Goal: Task Accomplishment & Management: Use online tool/utility

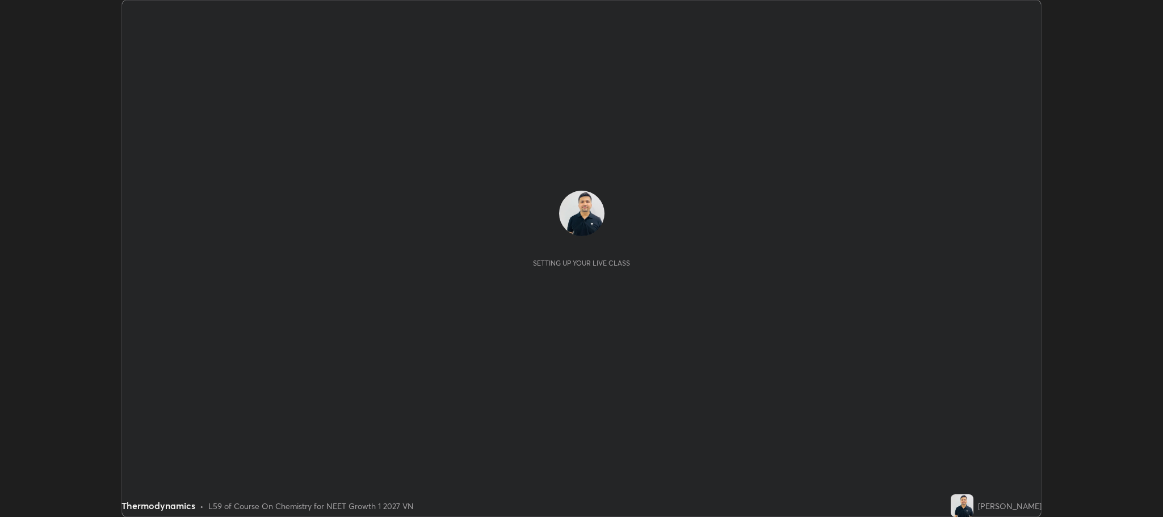
scroll to position [517, 1163]
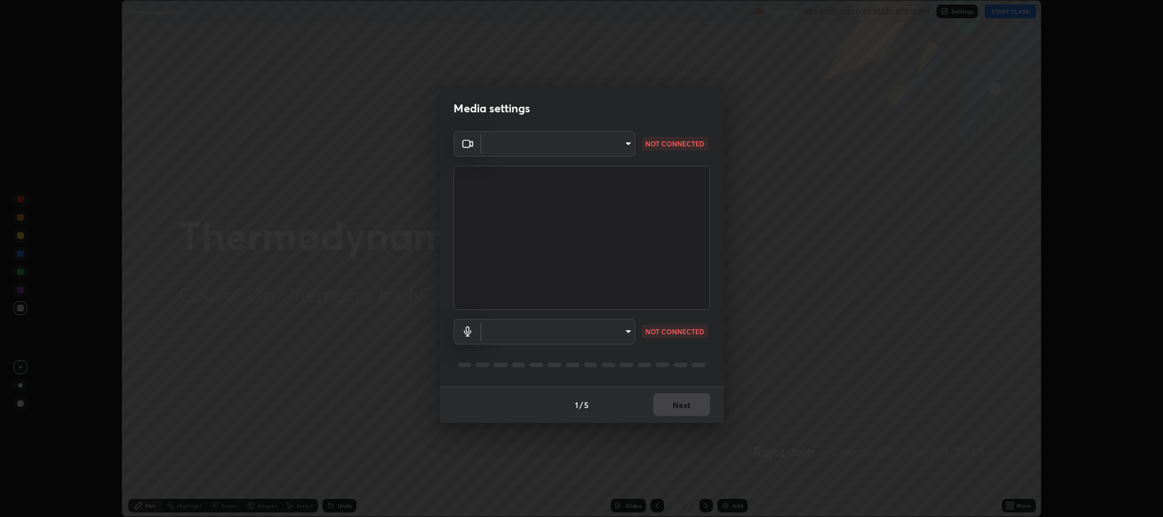
type input "11ae5ff246d08d158b292c9bb26650a353e4513ba1ea0569645e75c22a59fd1d"
type input "communications"
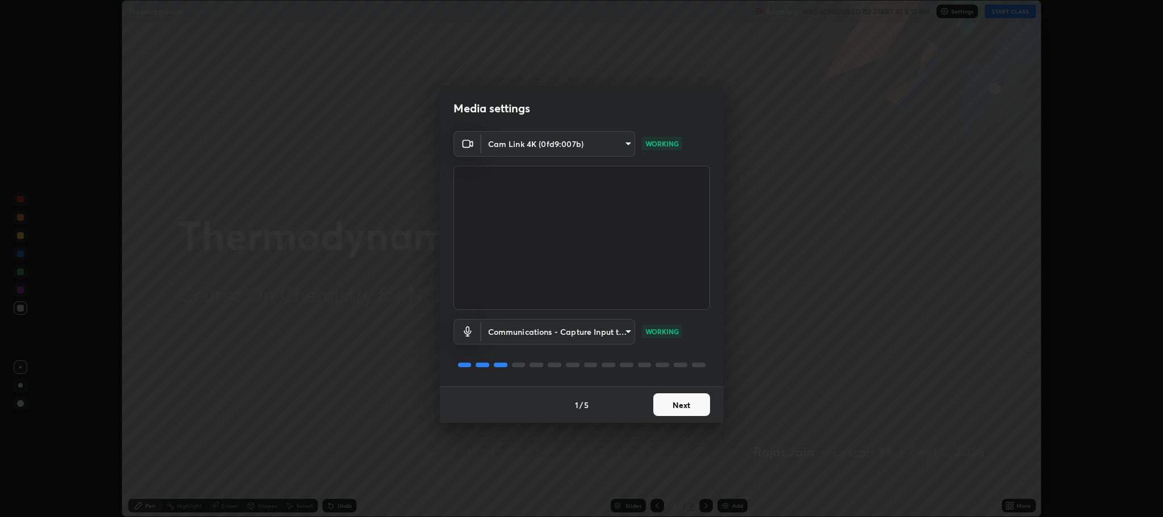
click at [687, 399] on button "Next" at bounding box center [681, 404] width 57 height 23
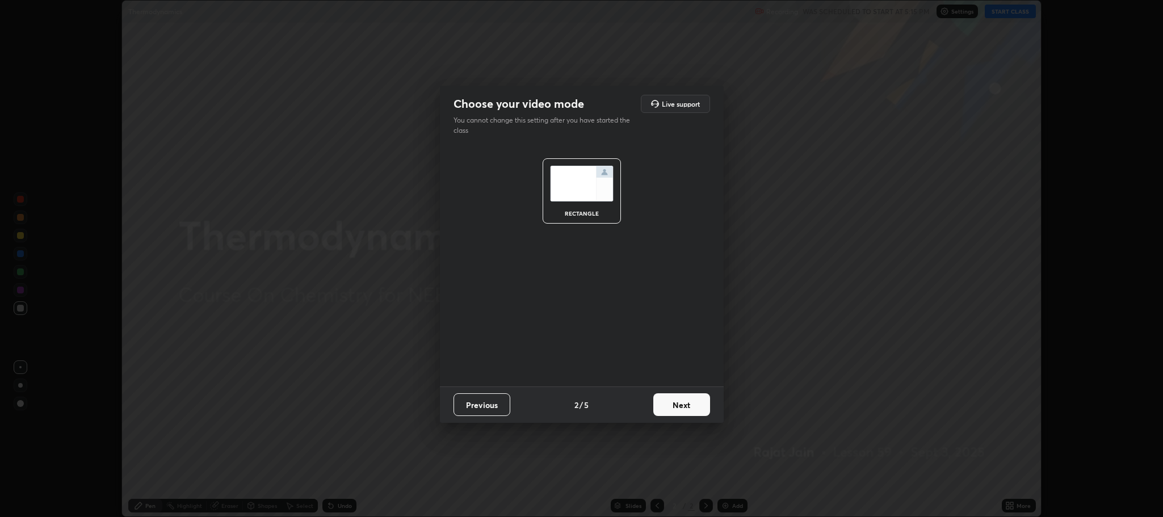
click at [692, 398] on button "Next" at bounding box center [681, 404] width 57 height 23
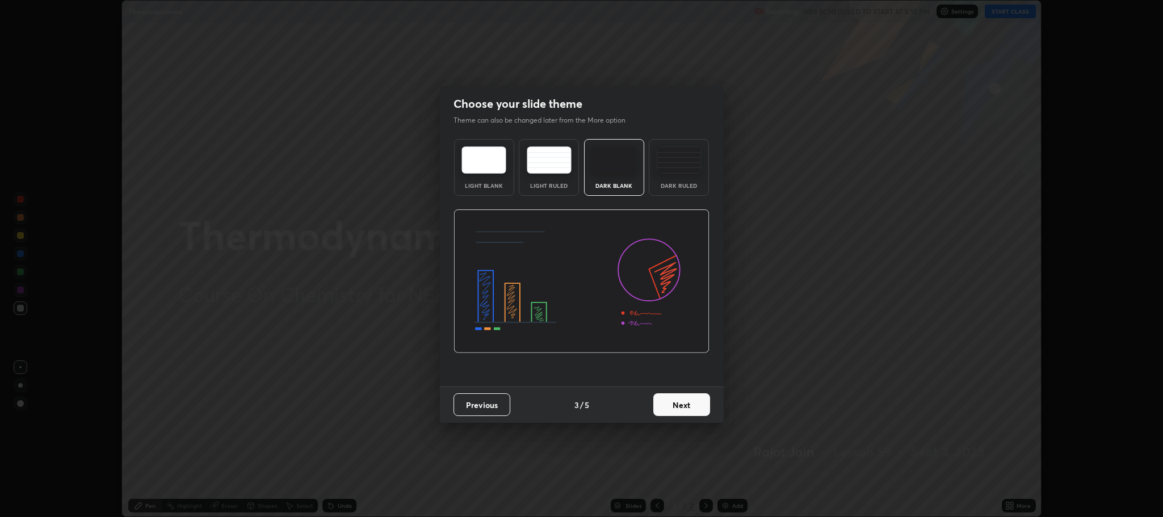
click at [685, 398] on button "Next" at bounding box center [681, 404] width 57 height 23
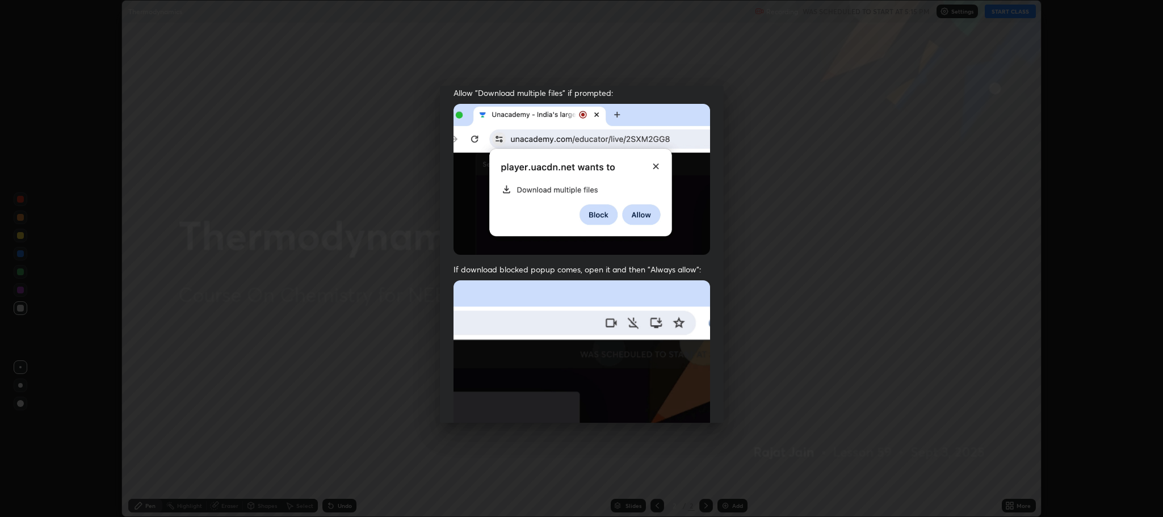
scroll to position [194, 0]
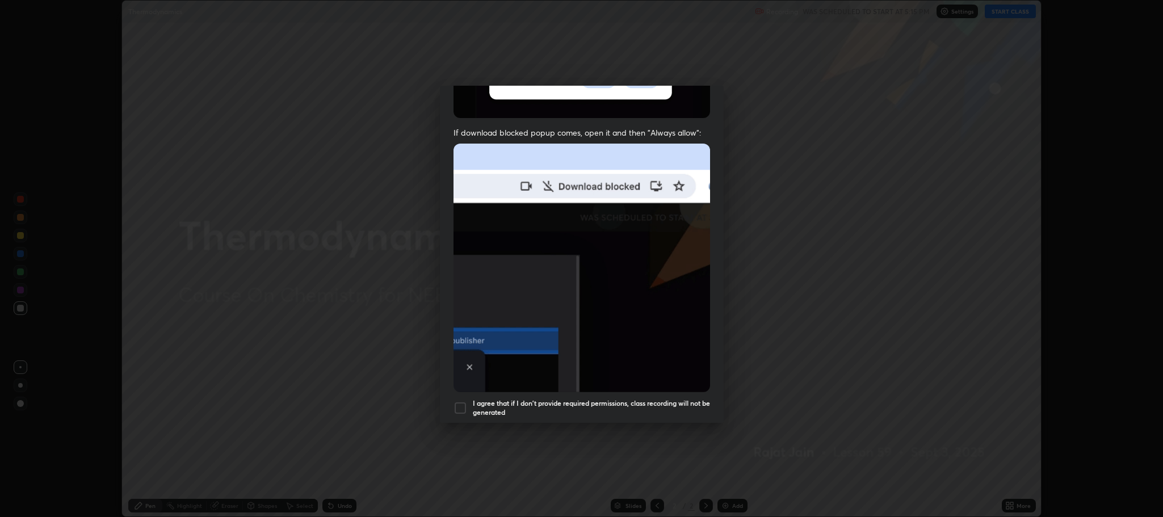
click at [470, 402] on div "I agree that if I don't provide required permissions, class recording will not …" at bounding box center [581, 408] width 256 height 14
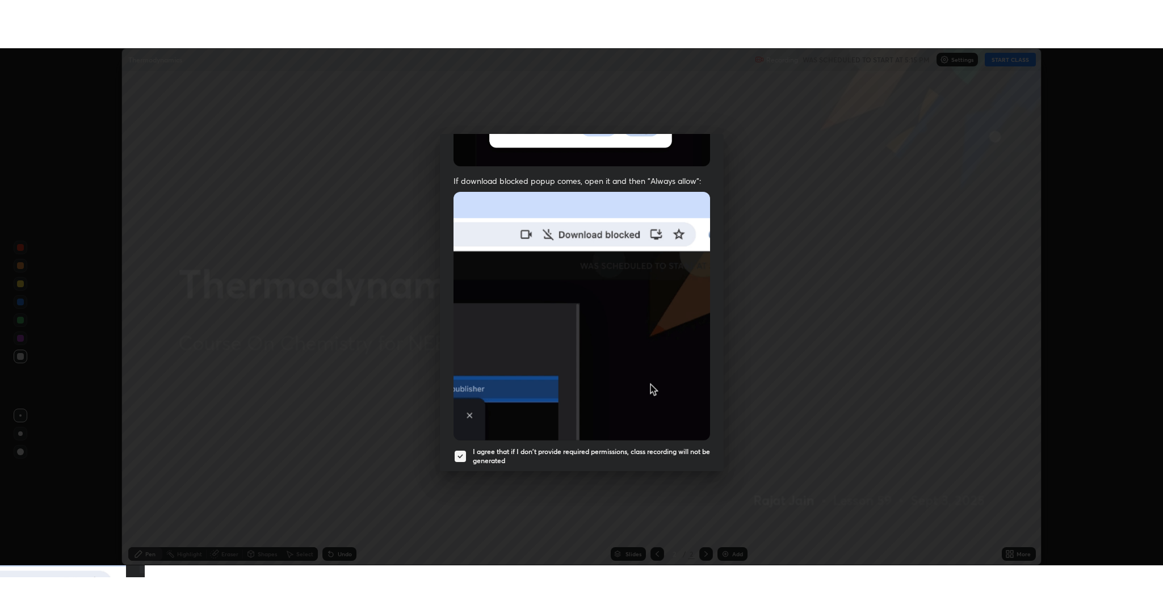
scroll to position [230, 0]
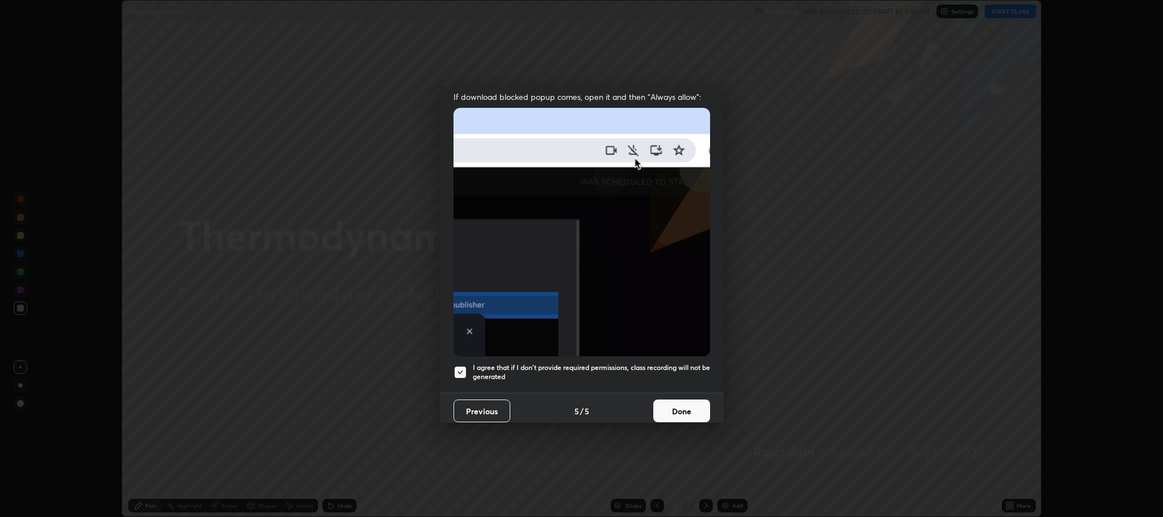
click at [679, 400] on button "Done" at bounding box center [681, 410] width 57 height 23
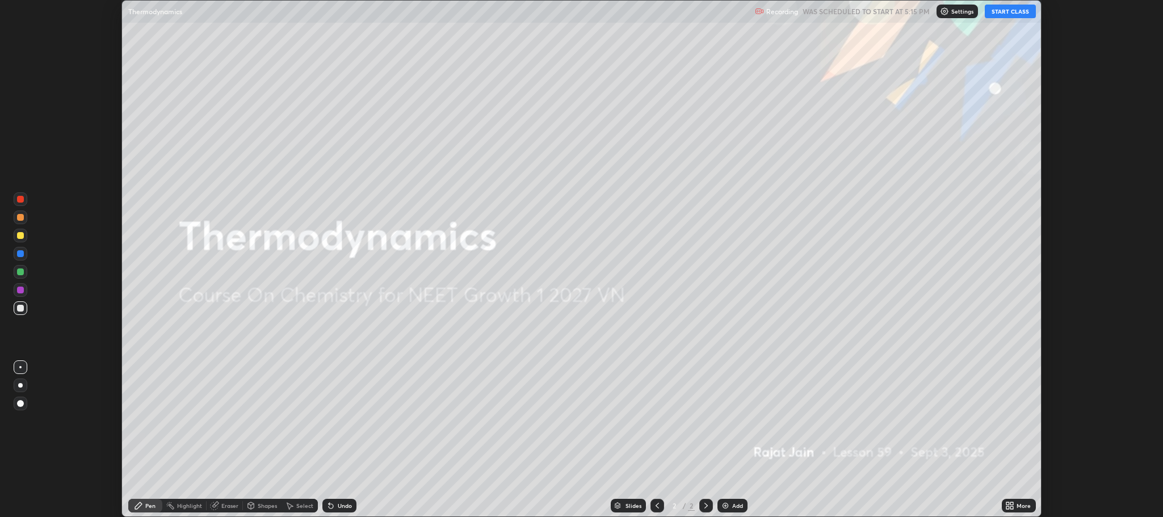
click at [1010, 14] on button "START CLASS" at bounding box center [1009, 12] width 51 height 14
click at [1020, 499] on div "More" at bounding box center [1018, 506] width 34 height 14
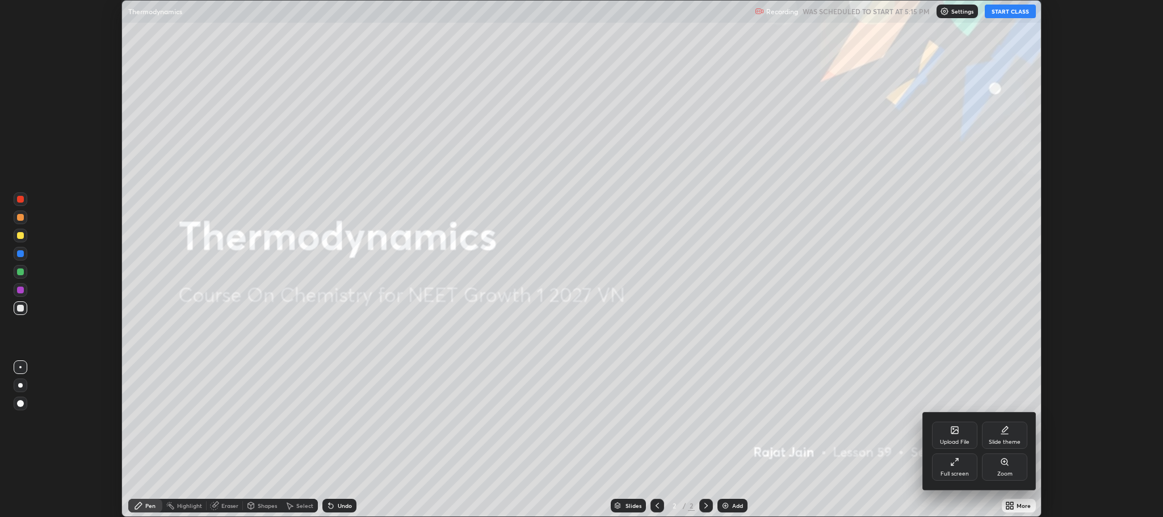
click at [952, 473] on div "Full screen" at bounding box center [954, 474] width 28 height 6
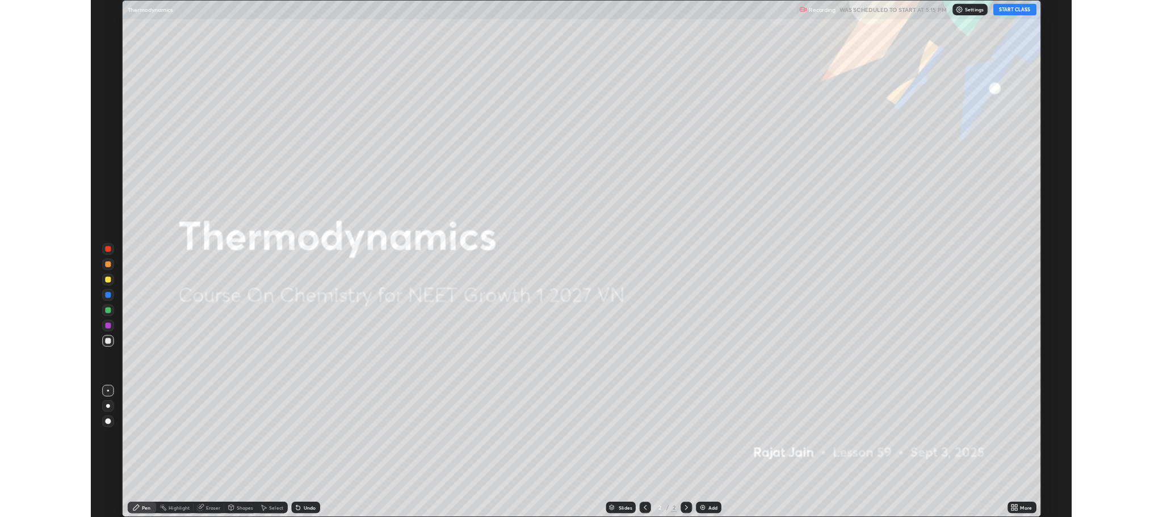
scroll to position [613, 1163]
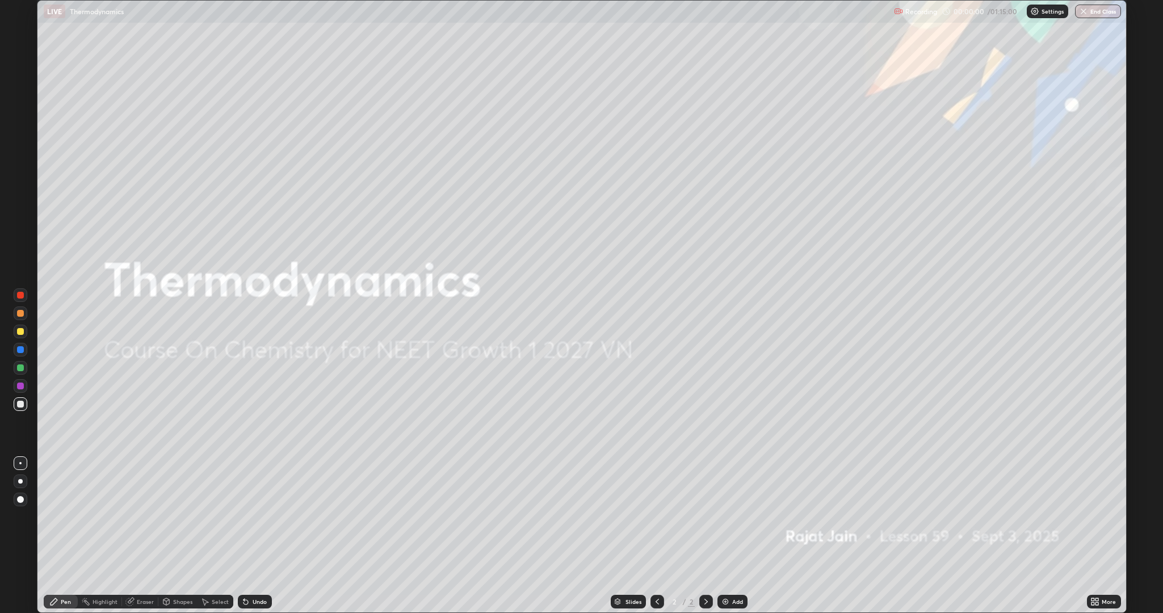
click at [729, 516] on div "Add" at bounding box center [732, 602] width 30 height 14
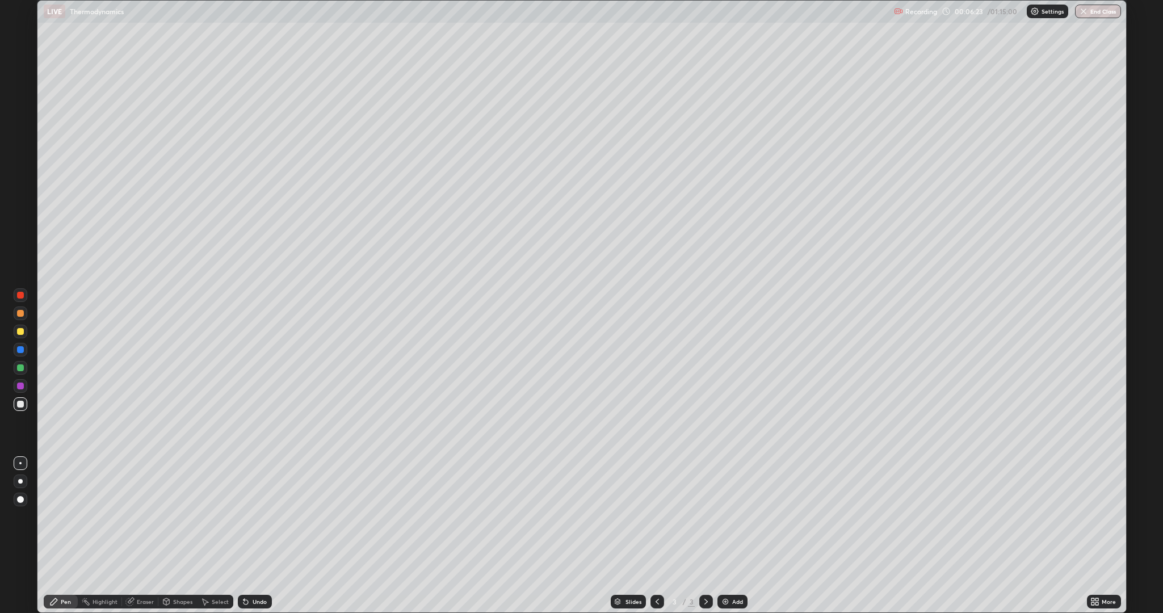
click at [738, 516] on div "Add" at bounding box center [737, 602] width 11 height 6
click at [254, 516] on div "Undo" at bounding box center [259, 602] width 14 height 6
click at [250, 516] on div "Undo" at bounding box center [255, 602] width 34 height 14
click at [736, 516] on div "Add" at bounding box center [737, 602] width 11 height 6
click at [738, 516] on div "Add" at bounding box center [732, 602] width 30 height 14
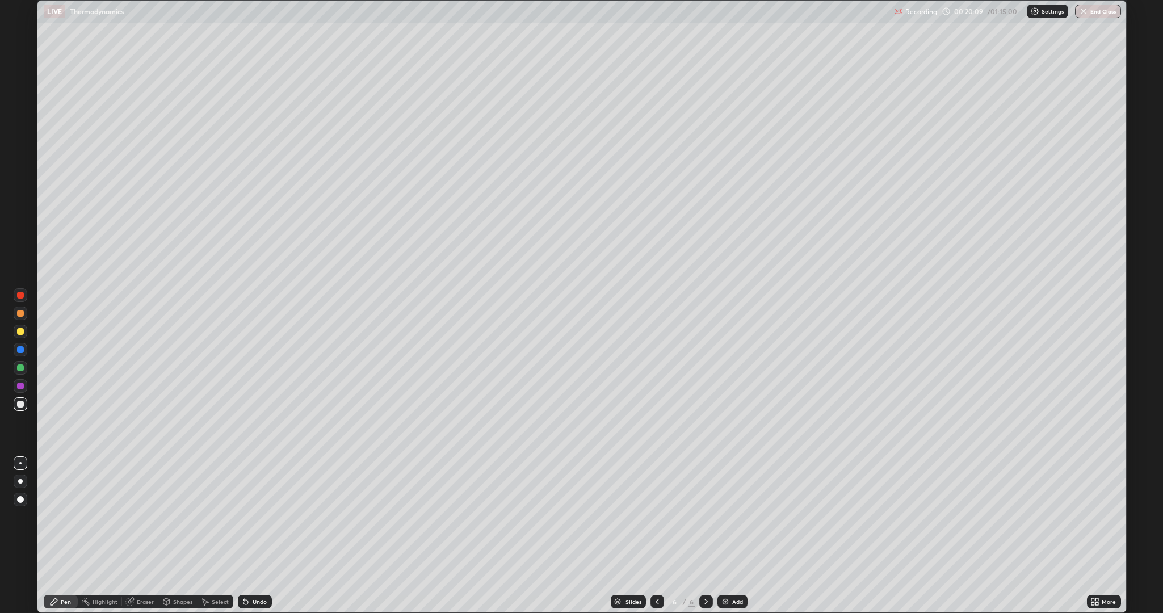
click at [137, 516] on div "Eraser" at bounding box center [145, 602] width 17 height 6
click at [58, 516] on div "Pen" at bounding box center [61, 602] width 34 height 14
click at [732, 516] on div "Add" at bounding box center [737, 602] width 11 height 6
click at [142, 516] on div "Eraser" at bounding box center [145, 602] width 17 height 6
click at [62, 516] on div "Pen" at bounding box center [66, 602] width 10 height 6
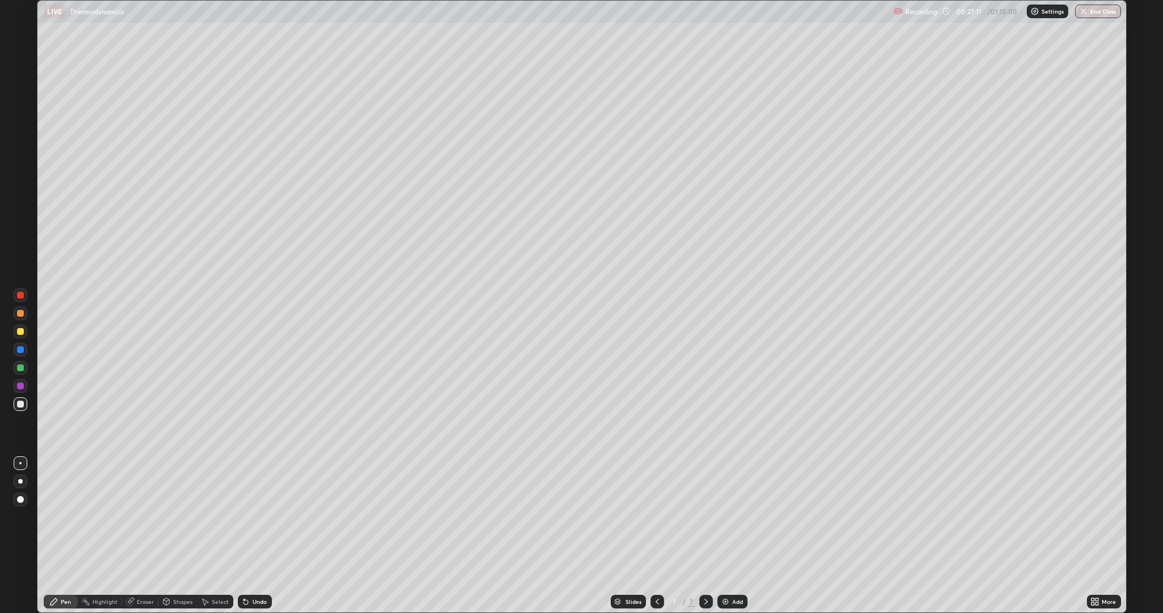
click at [258, 516] on div "Undo" at bounding box center [259, 602] width 14 height 6
click at [255, 516] on div "Undo" at bounding box center [259, 602] width 14 height 6
click at [256, 516] on div "Undo" at bounding box center [259, 602] width 14 height 6
click at [1108, 516] on div "More" at bounding box center [1108, 602] width 14 height 6
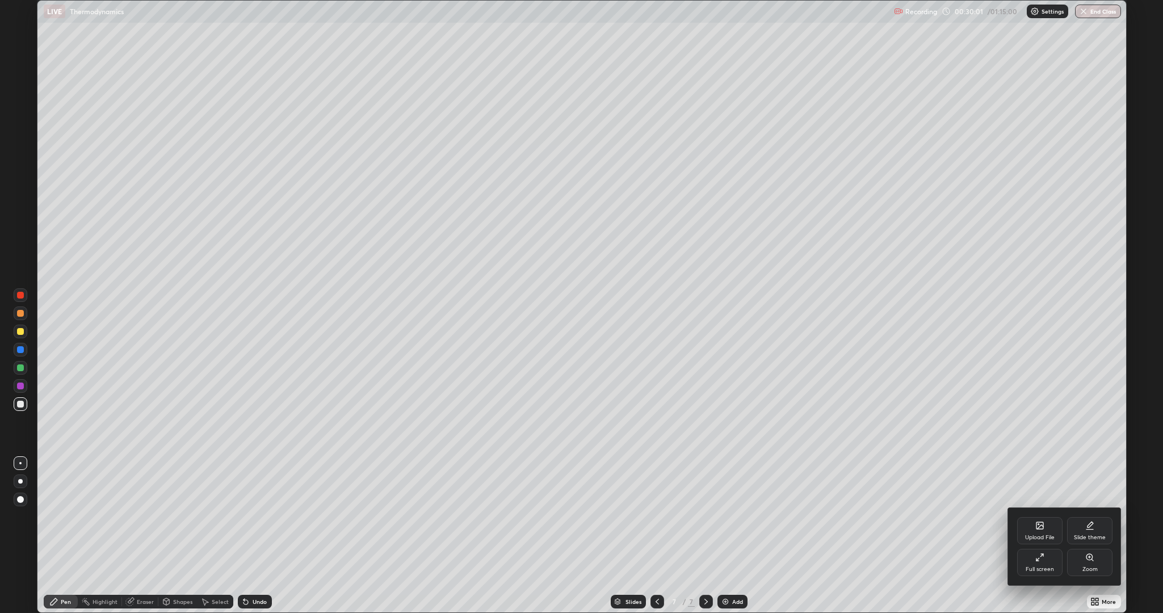
click at [1036, 516] on icon at bounding box center [1037, 559] width 2 height 2
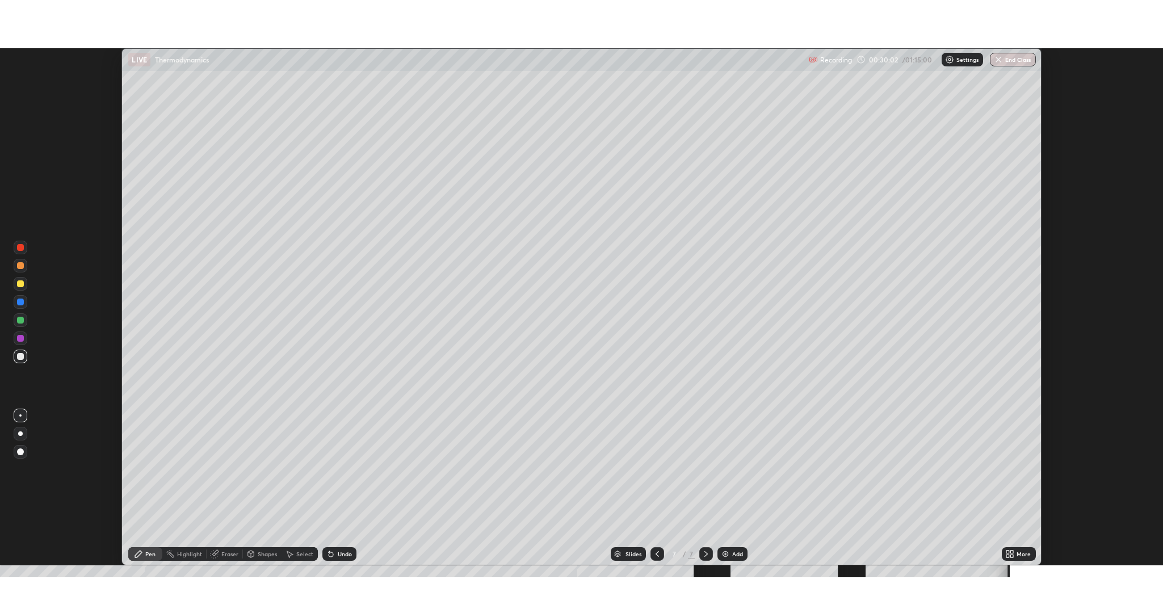
scroll to position [56218, 55573]
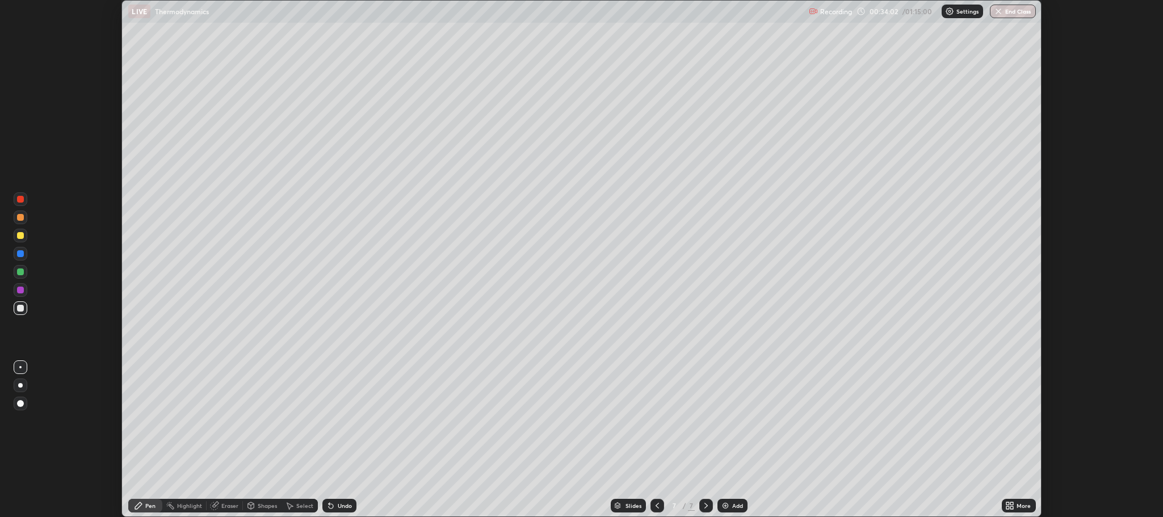
click at [736, 506] on div "Add" at bounding box center [737, 506] width 11 height 6
click at [1012, 503] on icon at bounding box center [1011, 503] width 3 height 3
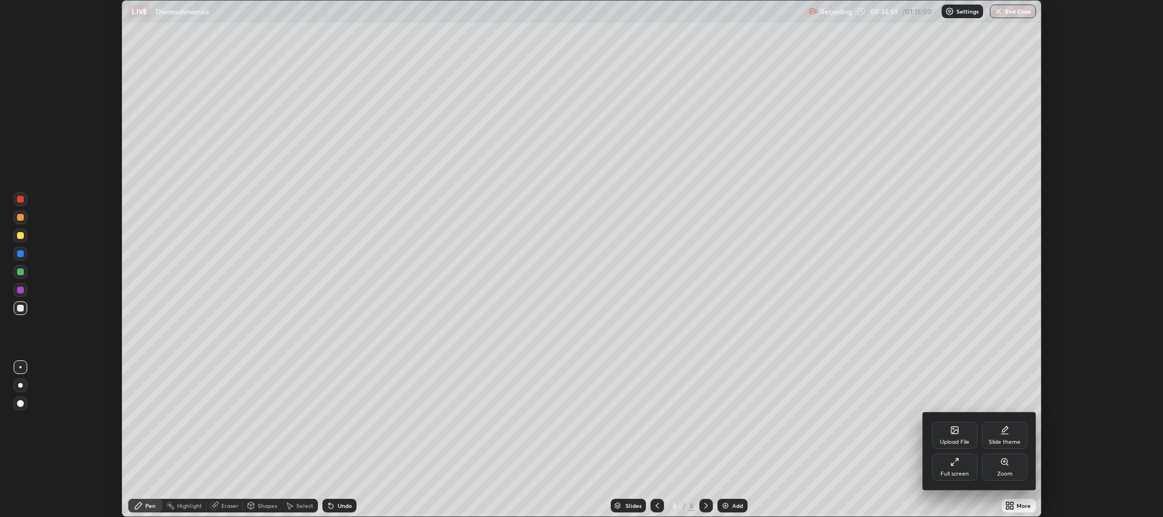
click at [942, 465] on div "Full screen" at bounding box center [954, 466] width 45 height 27
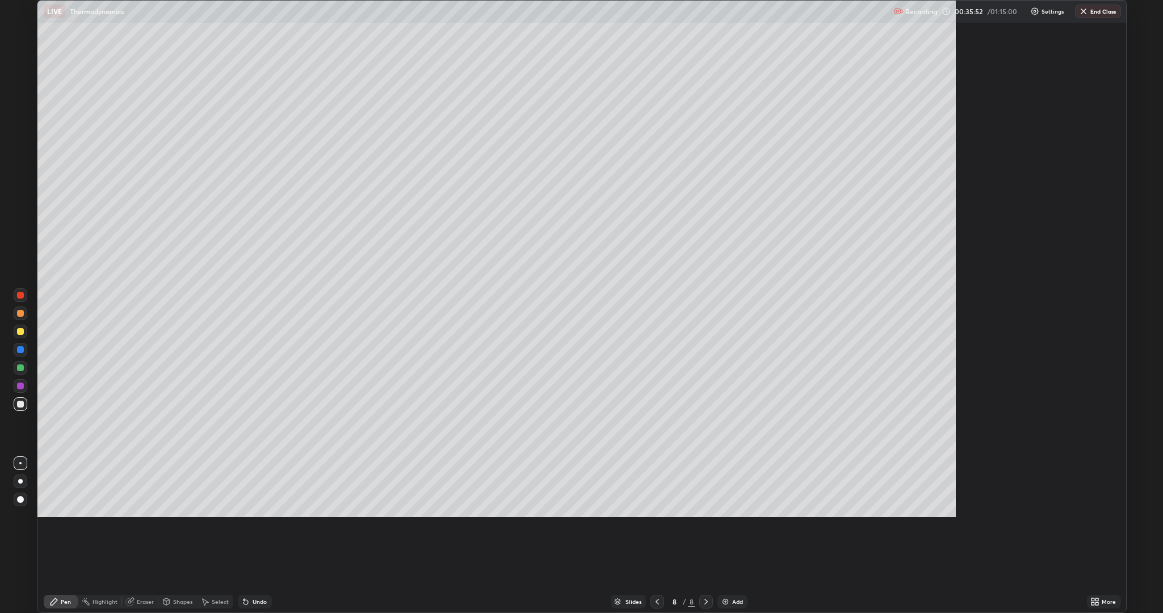
scroll to position [613, 1163]
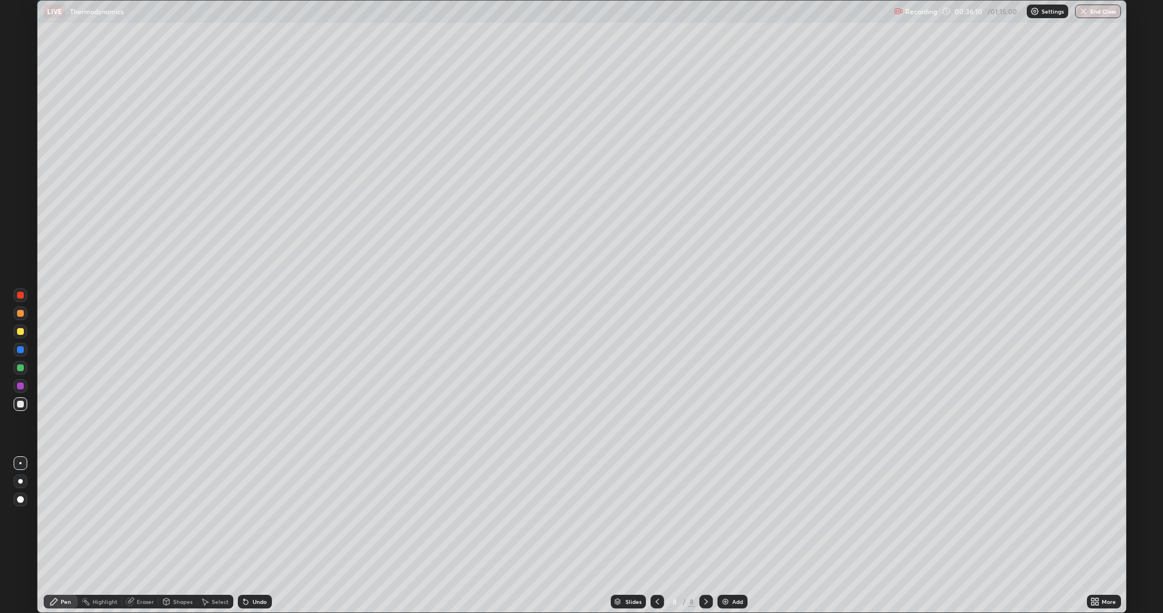
click at [249, 516] on icon at bounding box center [245, 601] width 9 height 9
click at [744, 516] on div "Add" at bounding box center [732, 602] width 30 height 14
click at [259, 516] on div "Undo" at bounding box center [259, 602] width 14 height 6
click at [256, 516] on div "Undo" at bounding box center [259, 602] width 14 height 6
click at [727, 516] on div "Add" at bounding box center [732, 602] width 30 height 14
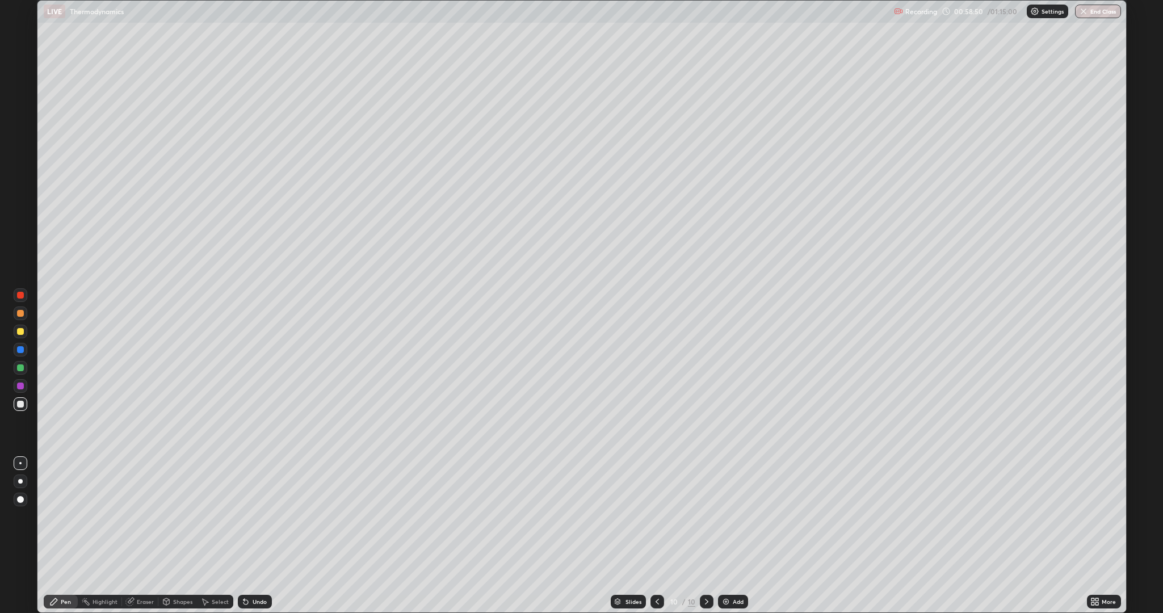
click at [727, 516] on img at bounding box center [725, 601] width 9 height 9
click at [743, 516] on div "Add" at bounding box center [732, 602] width 30 height 14
click at [657, 516] on div at bounding box center [657, 602] width 14 height 14
click at [690, 516] on div "12" at bounding box center [691, 601] width 7 height 10
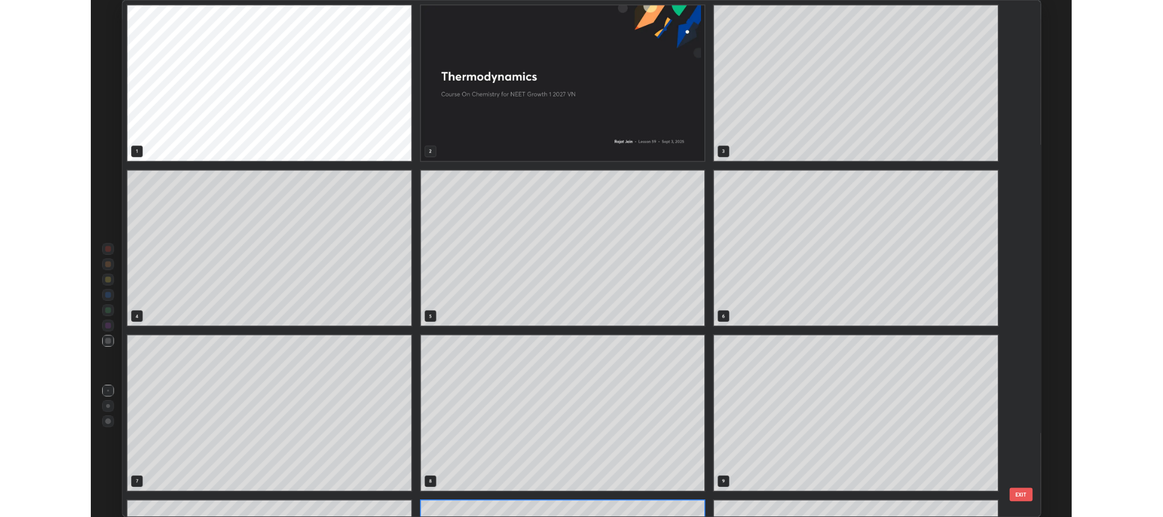
scroll to position [608, 1083]
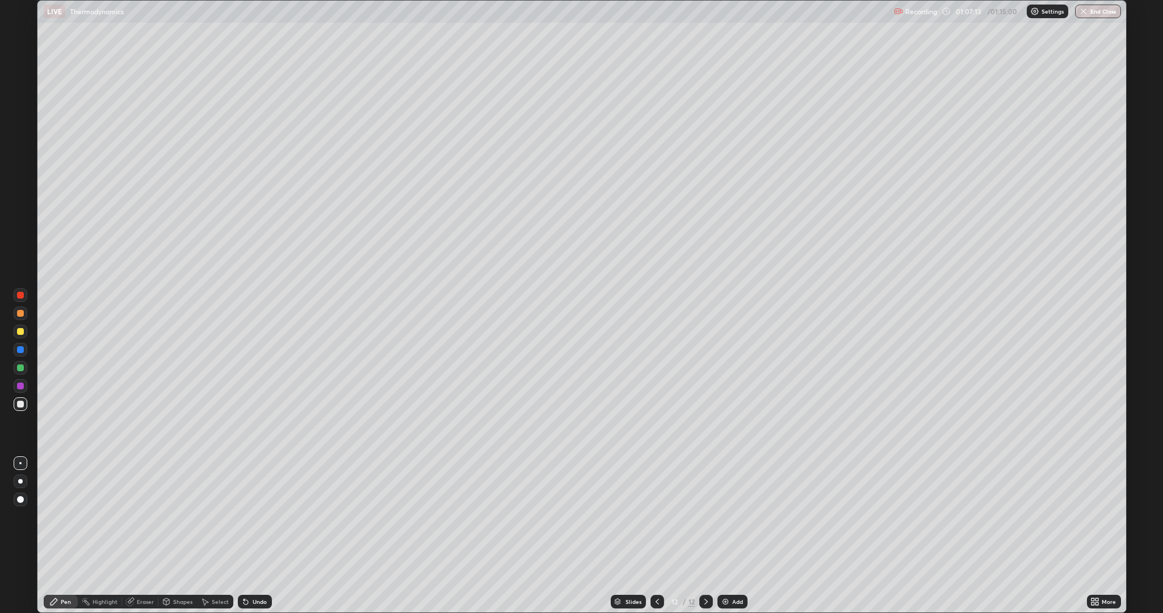
click at [259, 516] on div "Undo" at bounding box center [259, 602] width 14 height 6
click at [1091, 12] on button "End Class" at bounding box center [1098, 12] width 45 height 14
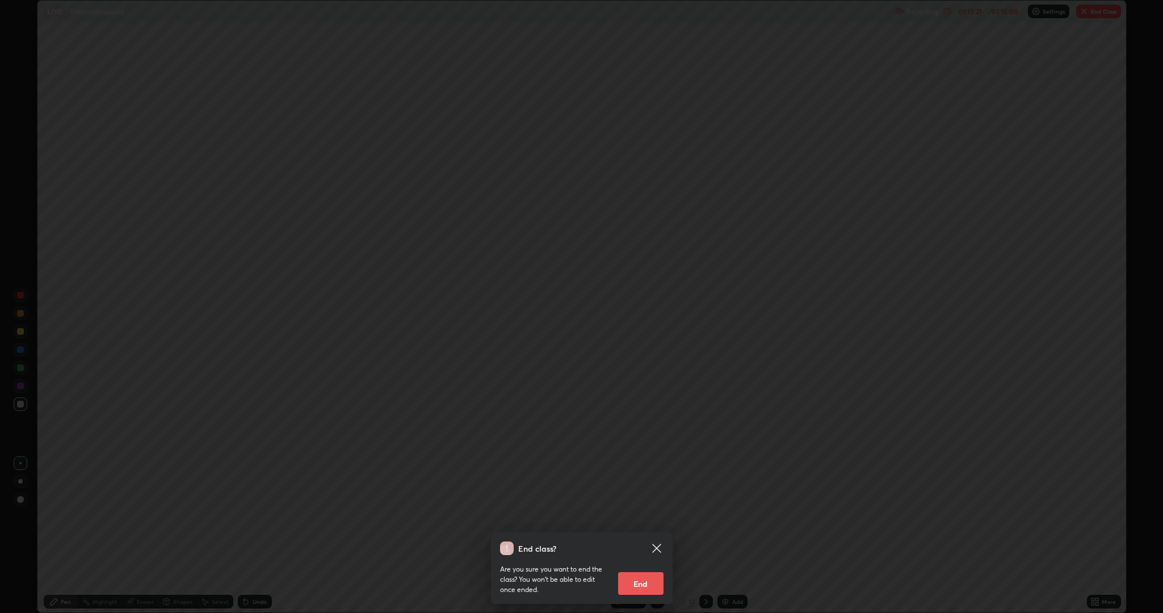
click at [644, 516] on button "End" at bounding box center [640, 583] width 45 height 23
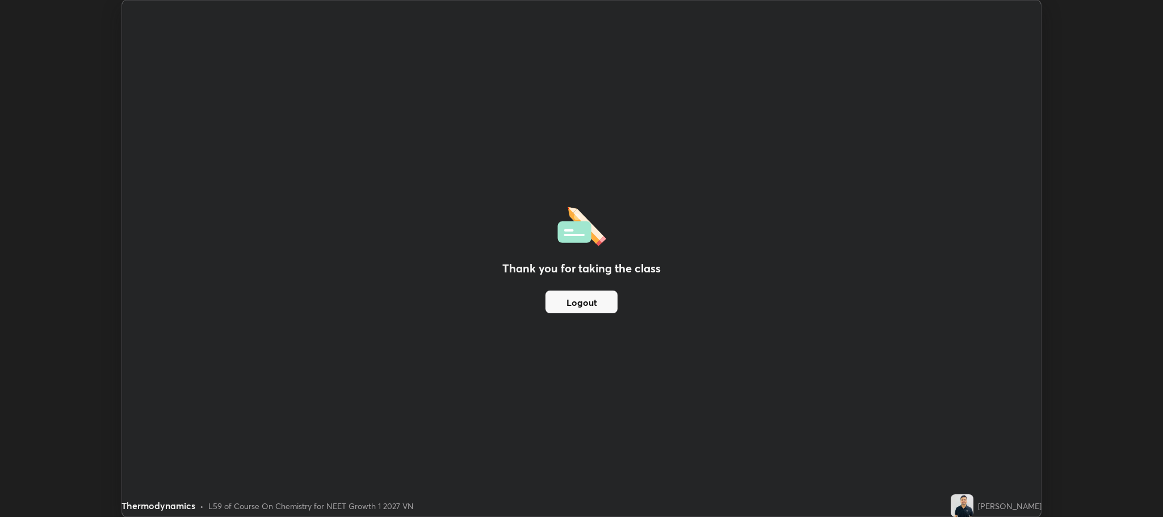
scroll to position [56218, 55573]
